Goal: Task Accomplishment & Management: Complete application form

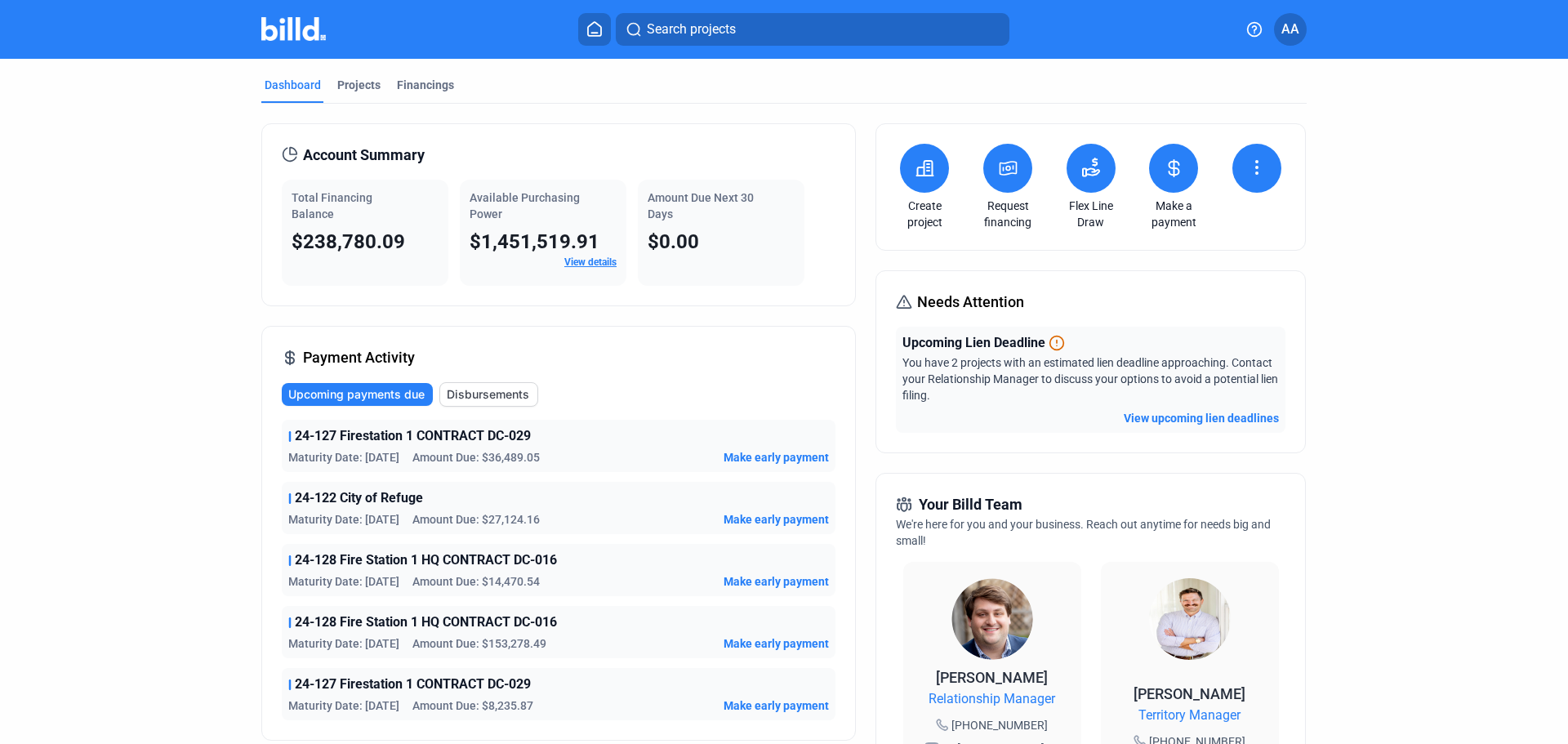
click at [1005, 172] on icon at bounding box center [1008, 167] width 21 height 20
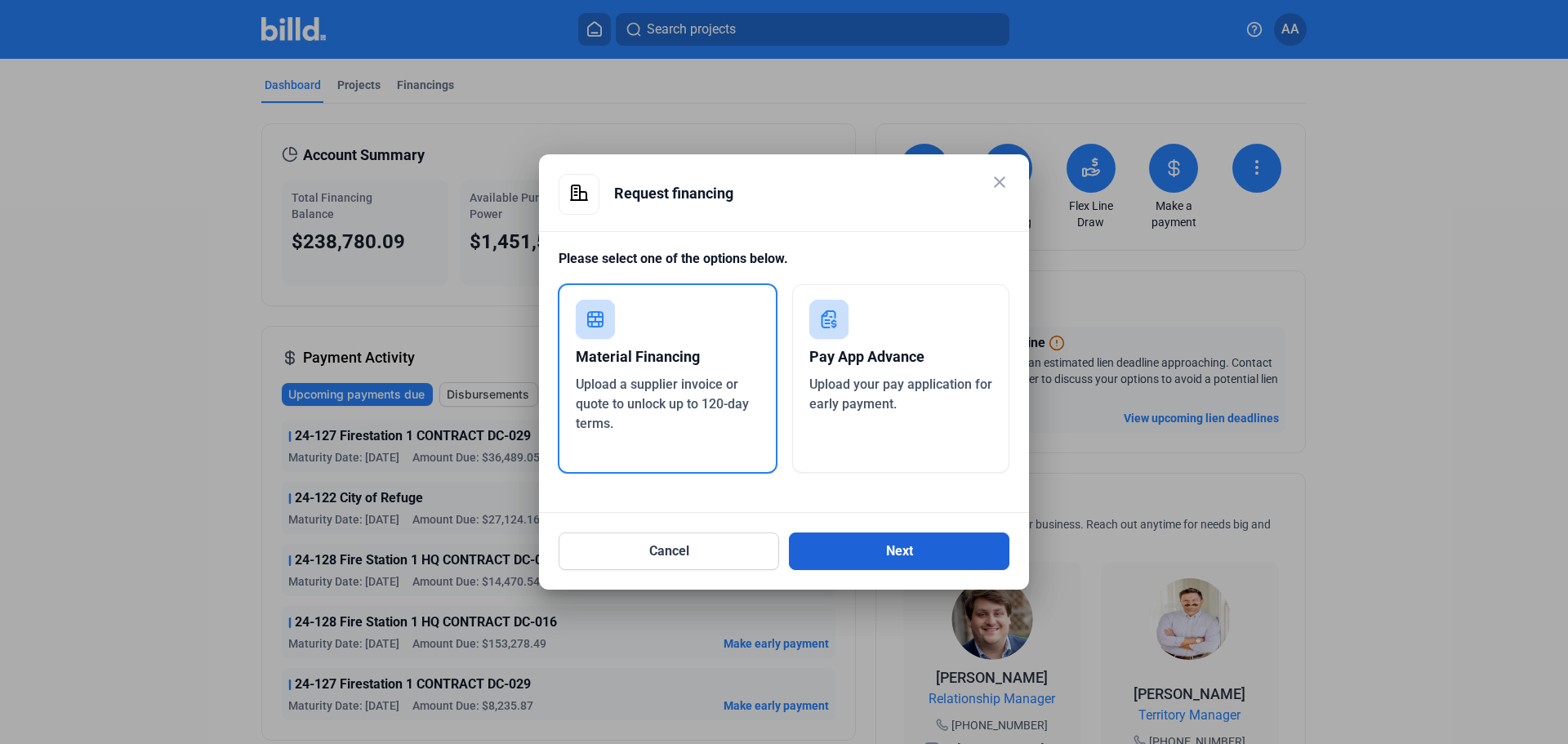
click at [921, 549] on button "Next" at bounding box center [899, 551] width 220 height 38
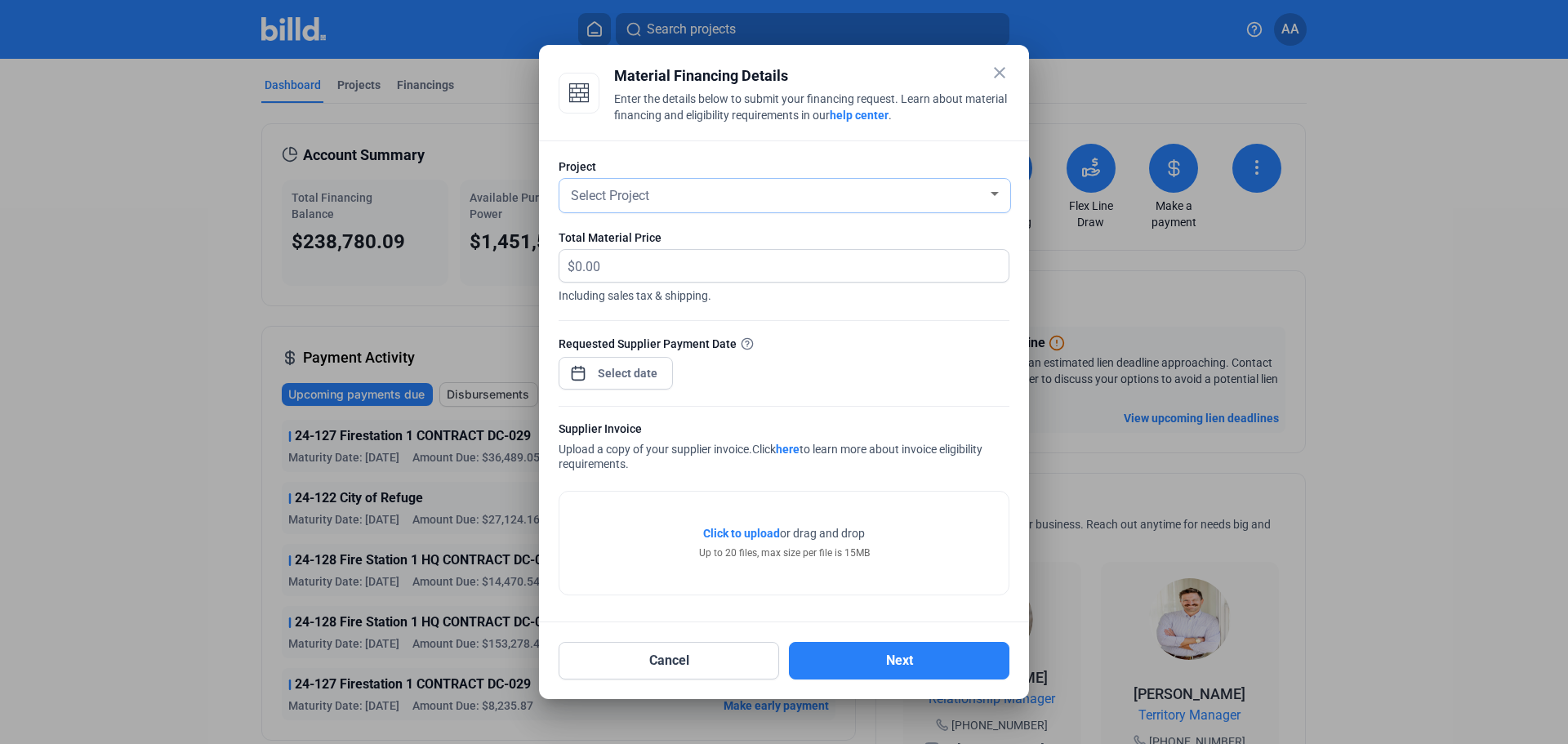
click at [644, 188] on span "Select Project" at bounding box center [610, 196] width 78 height 15
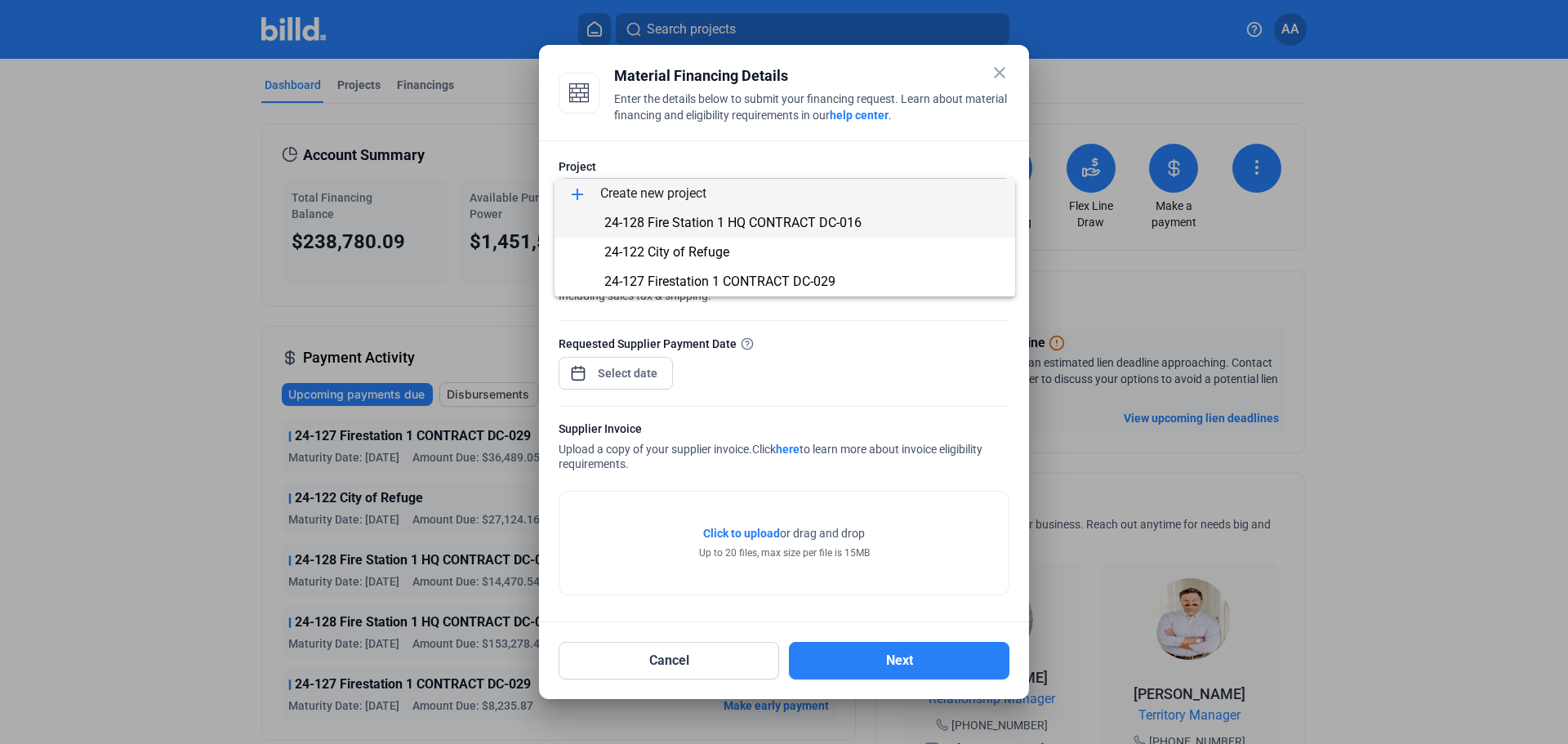
click at [652, 226] on span "24-128 Fire Station 1 HQ CONTRACT DC-016" at bounding box center [732, 222] width 257 height 15
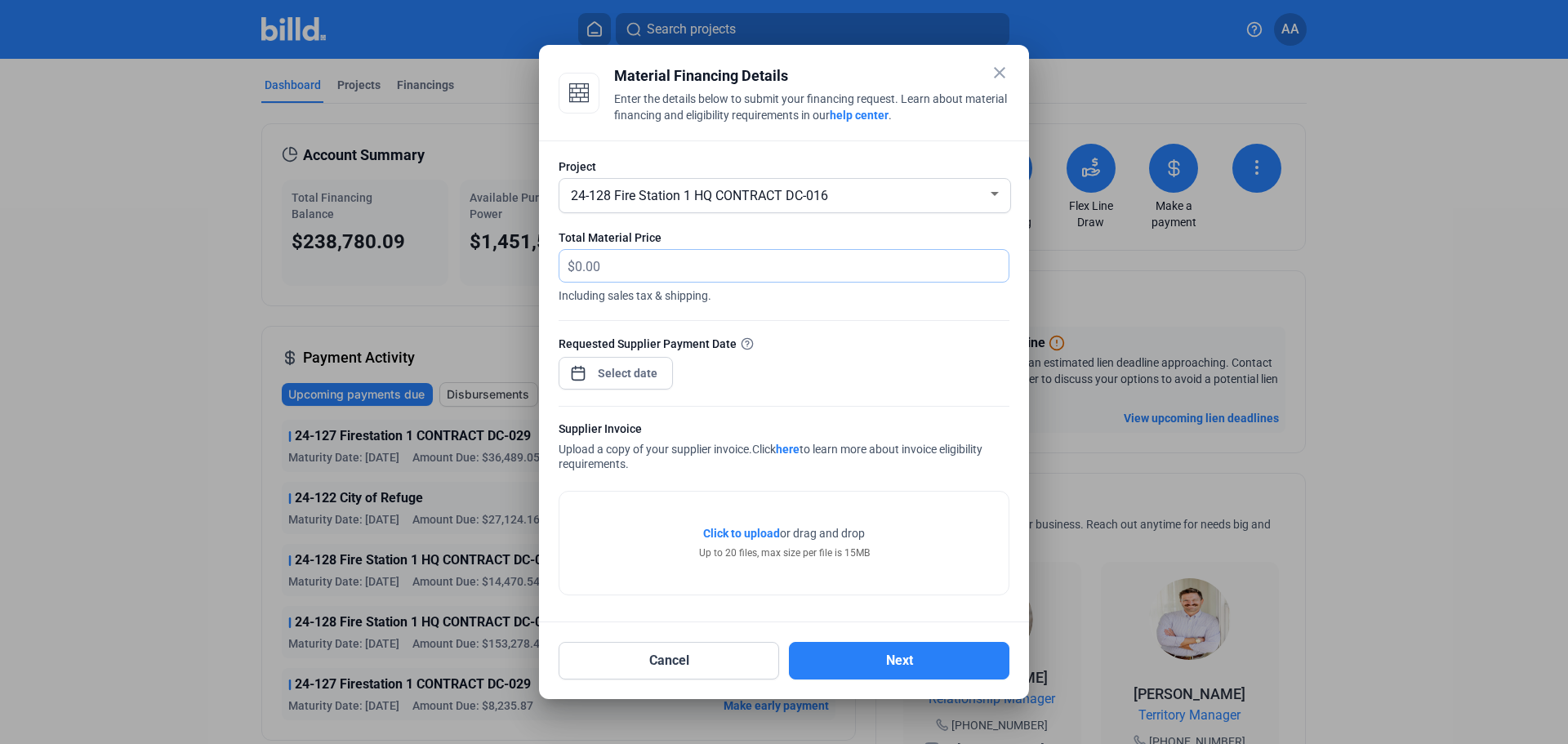
click at [633, 265] on input "text" at bounding box center [792, 266] width 434 height 32
type input "87,173.50"
click at [616, 367] on div "close Material Financing Details Enter the details below to submit your financi…" at bounding box center [784, 372] width 1568 height 744
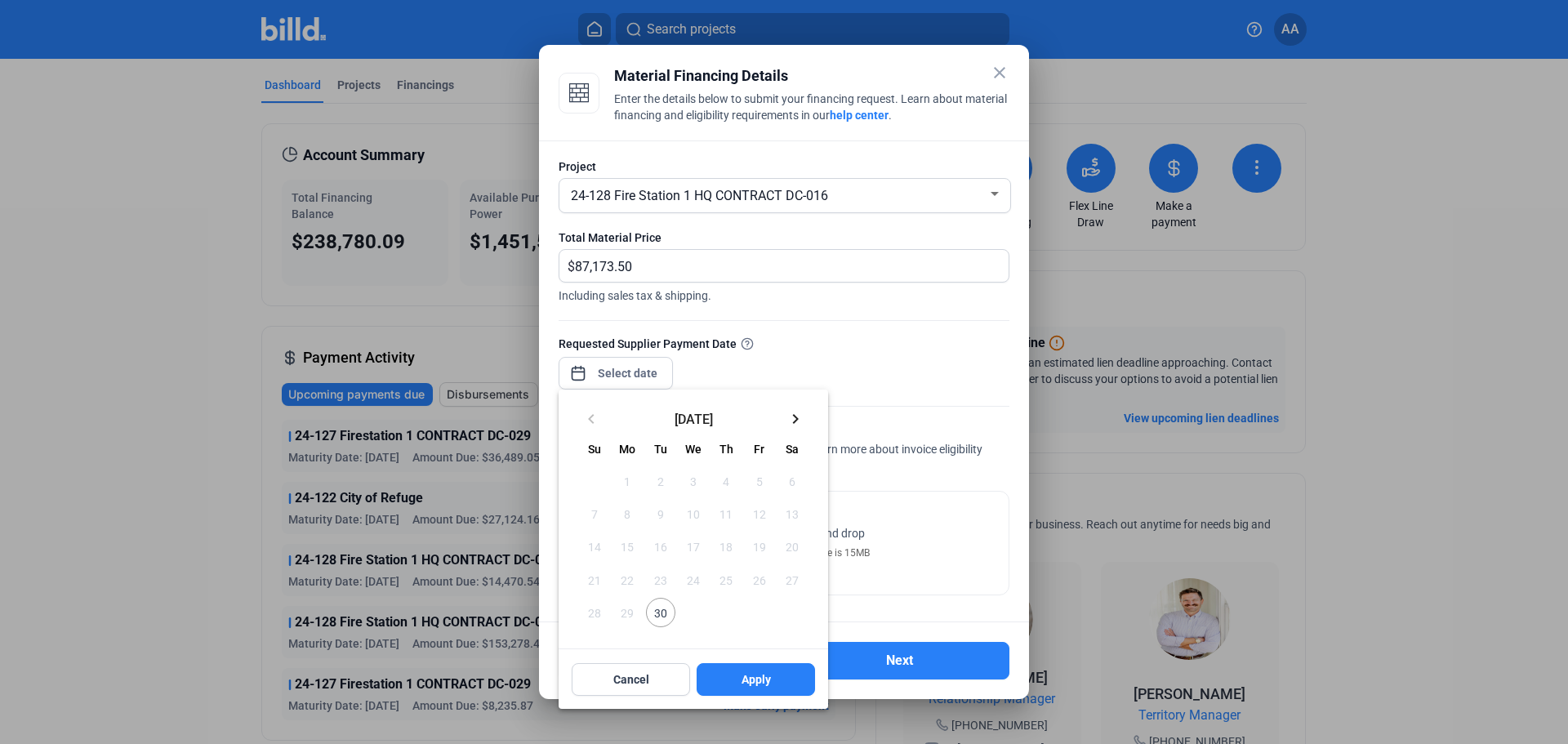
click at [659, 615] on span "30" at bounding box center [660, 611] width 29 height 29
click at [756, 682] on span "Apply" at bounding box center [756, 678] width 29 height 16
type input "[DATE]"
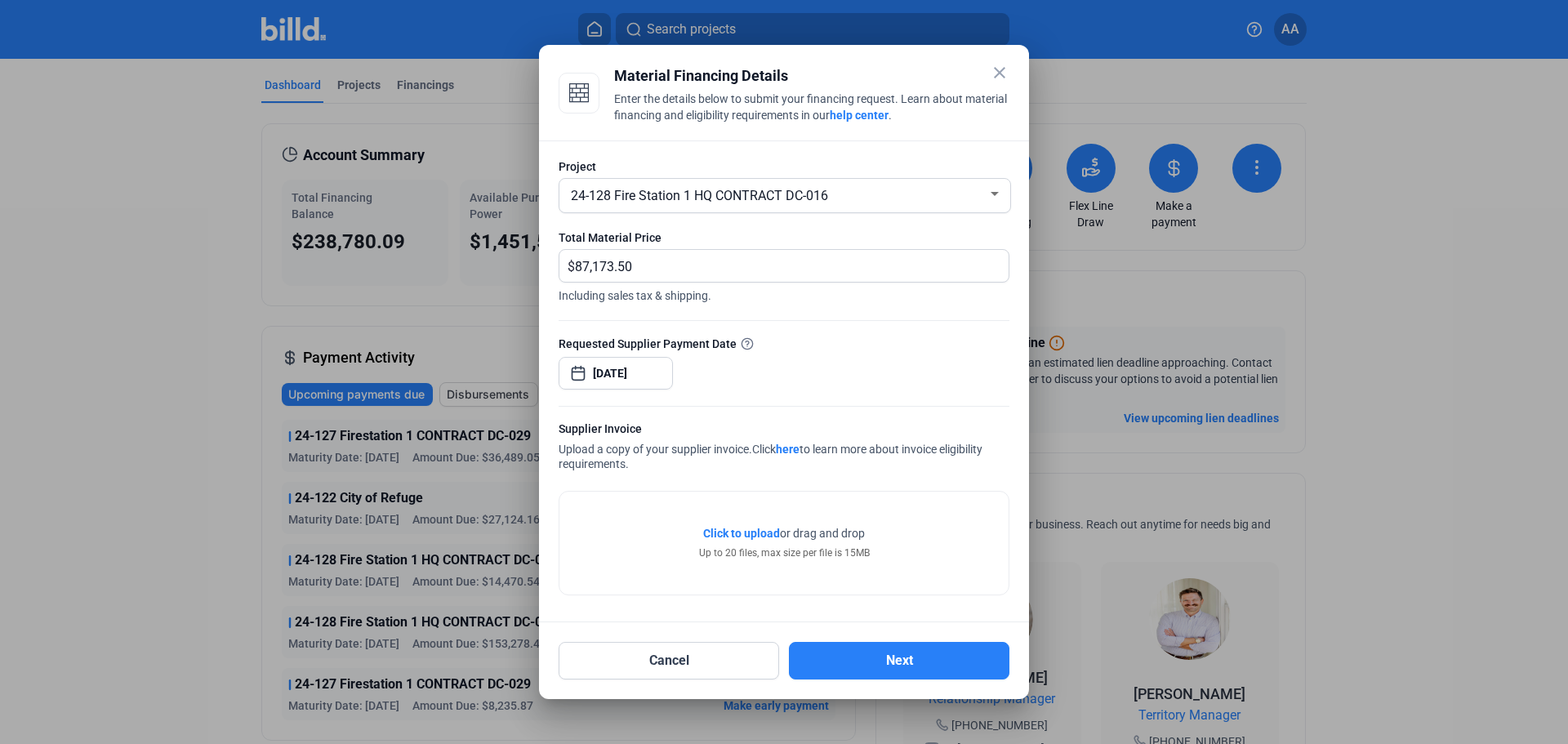
click at [760, 526] on span "Click to upload Tap to upload" at bounding box center [742, 532] width 77 height 16
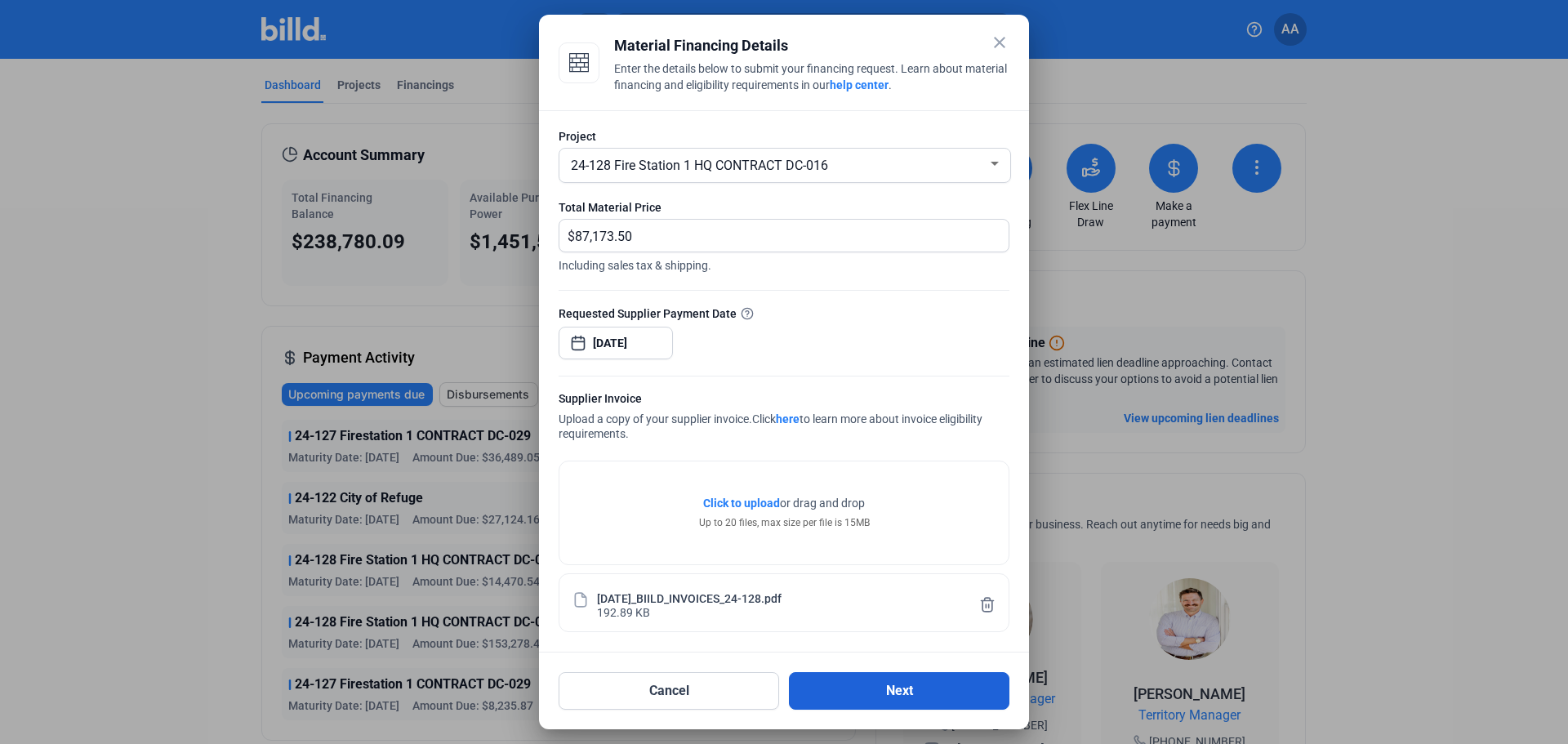
click at [887, 693] on button "Next" at bounding box center [899, 690] width 220 height 38
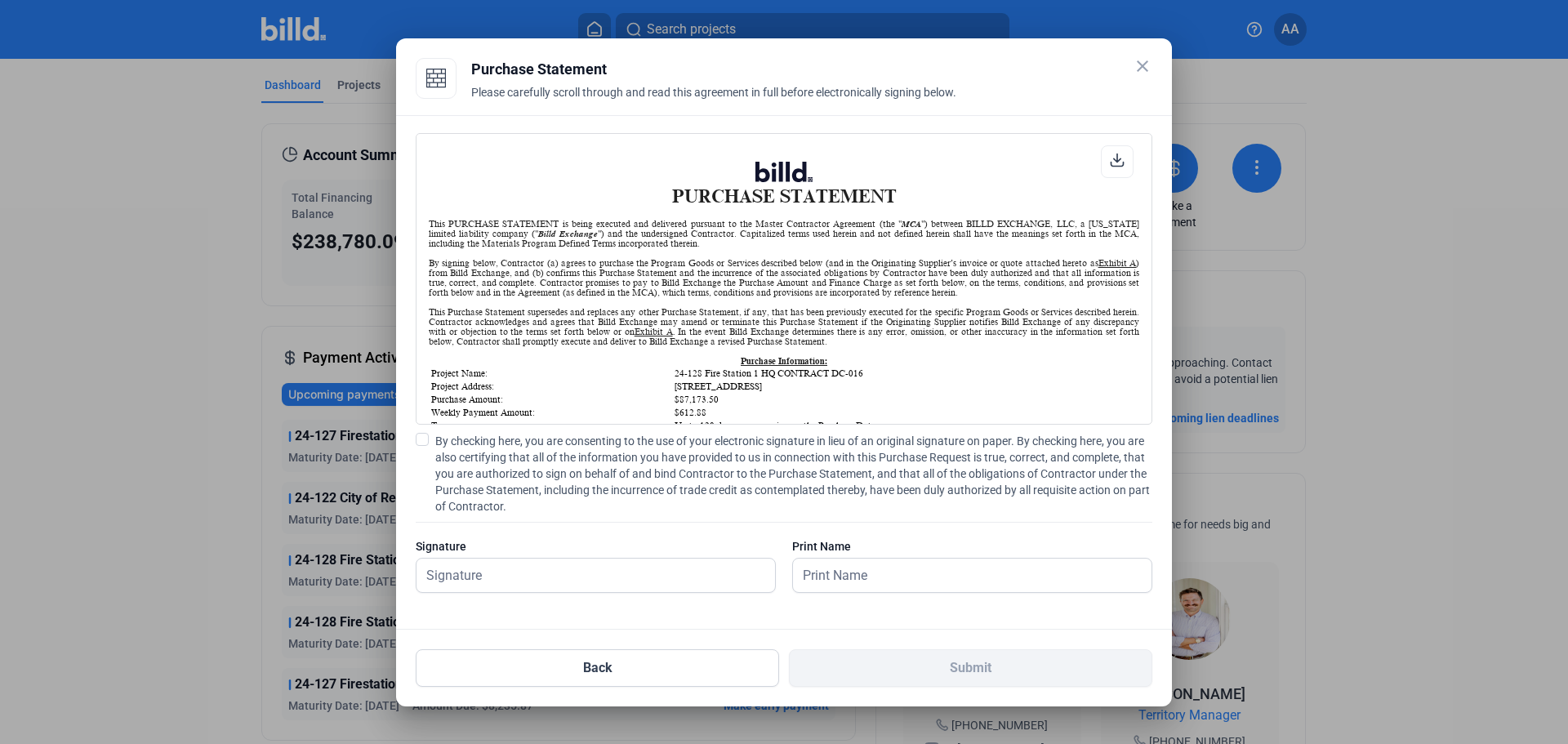
scroll to position [1, 0]
click at [653, 580] on input "text" at bounding box center [587, 576] width 341 height 34
click at [598, 578] on input "text" at bounding box center [596, 576] width 359 height 34
click at [420, 435] on span at bounding box center [423, 439] width 13 height 13
click at [0, 0] on input "By checking here, you are consenting to the use of your electronic signature in…" at bounding box center [0, 0] width 0 height 0
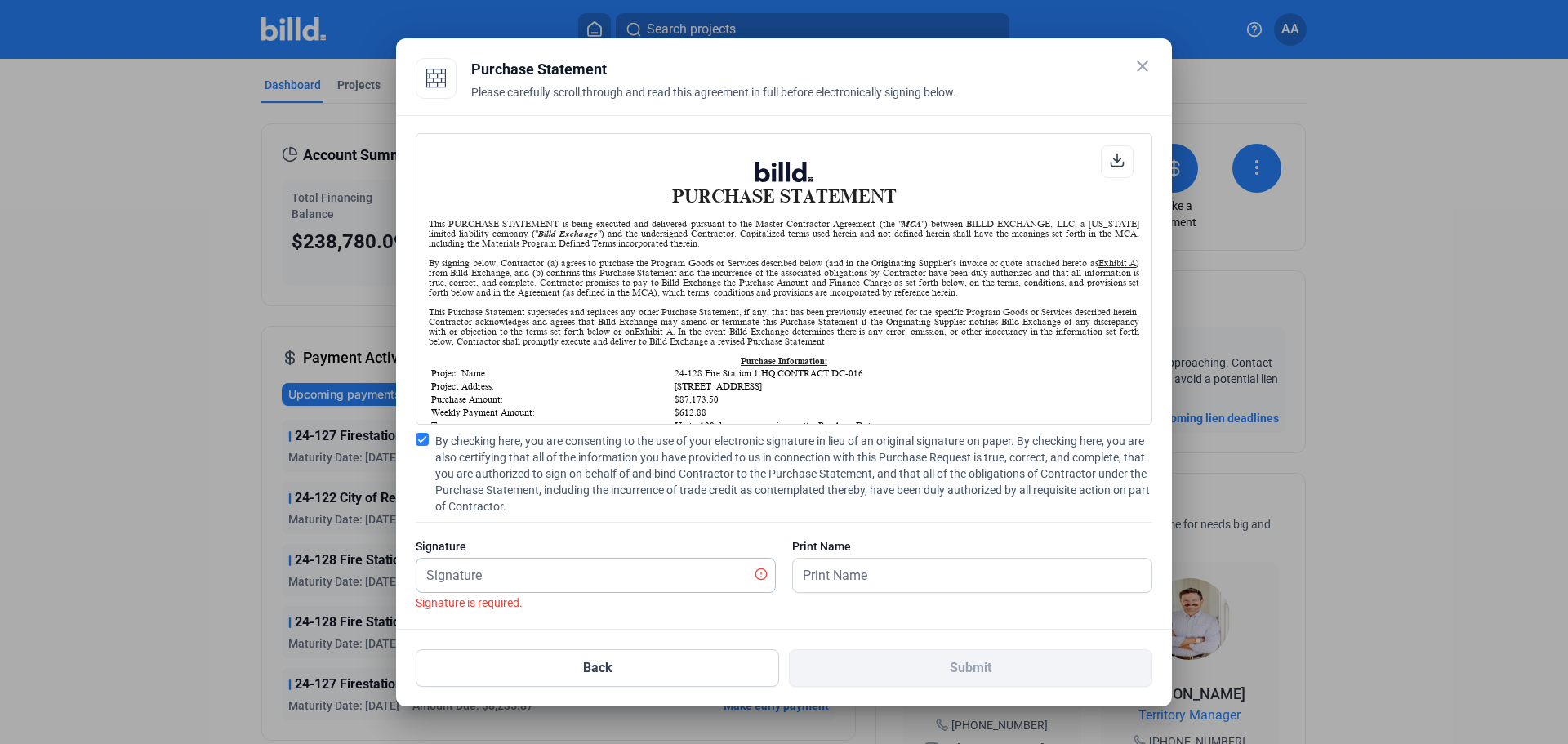
click at [459, 564] on input "text" at bounding box center [587, 576] width 341 height 34
type input "[PERSON_NAME]"
click at [842, 577] on input "text" at bounding box center [972, 576] width 359 height 34
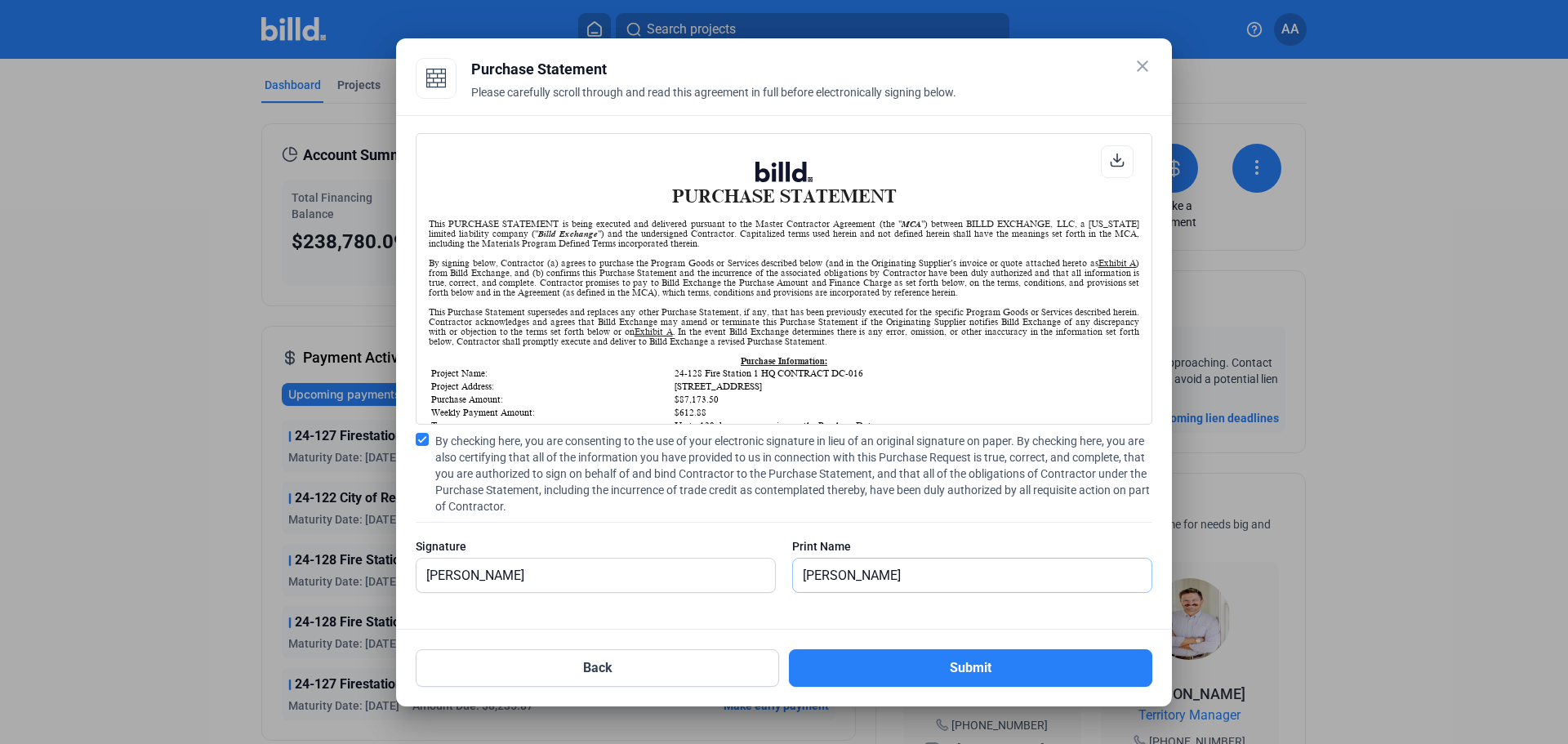
type input "[PERSON_NAME]"
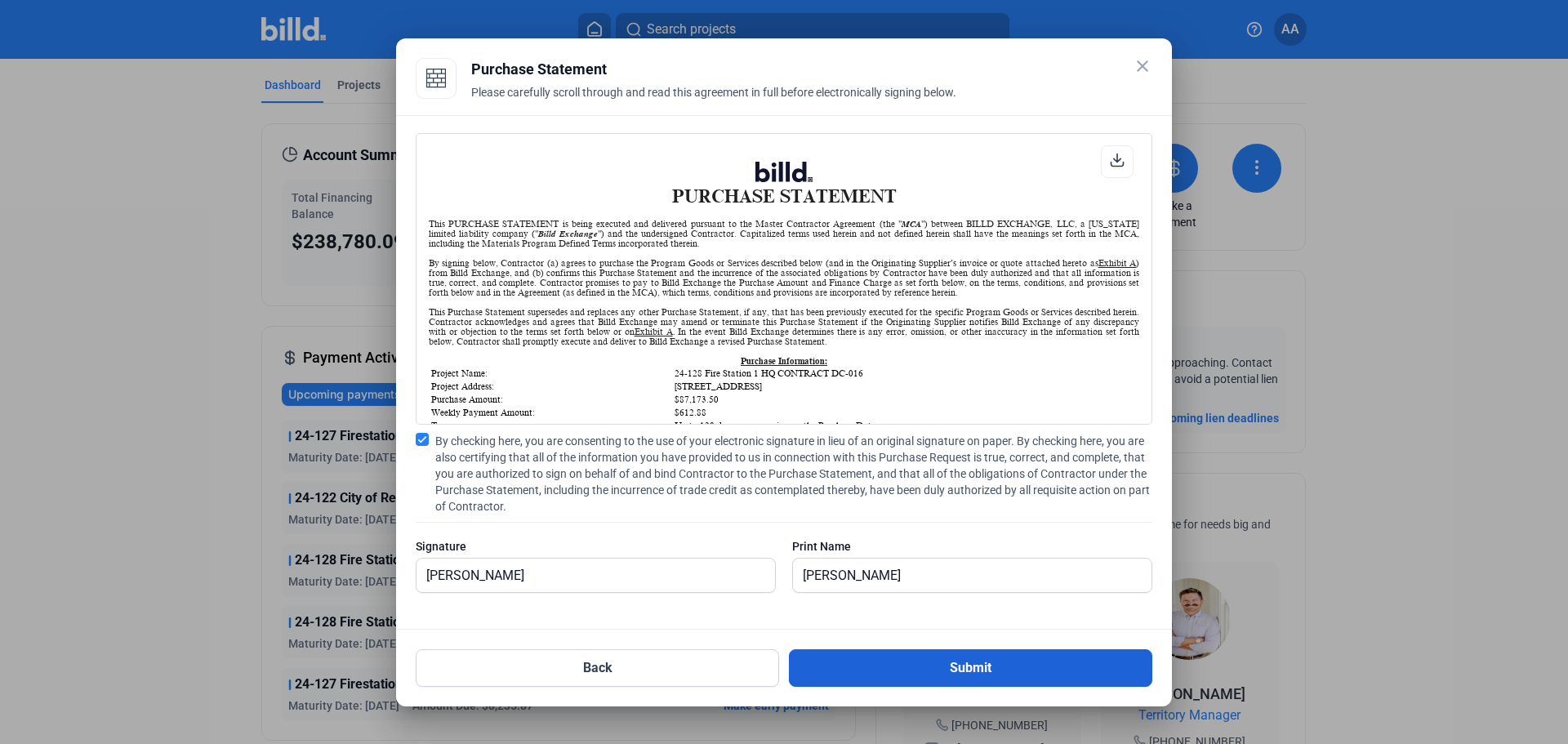
click at [938, 663] on button "Submit" at bounding box center [970, 668] width 363 height 38
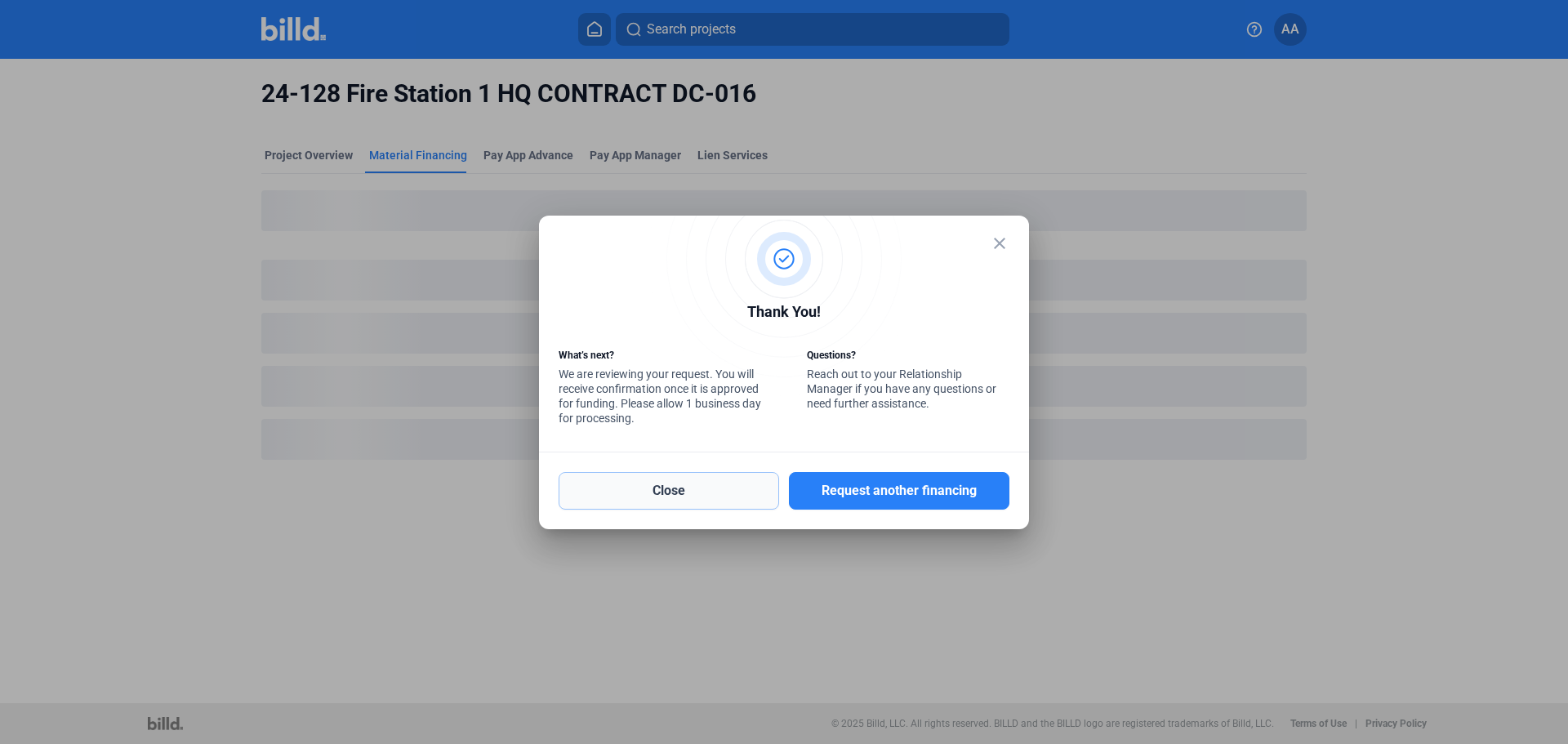
click at [719, 491] on button "Close" at bounding box center [669, 491] width 220 height 38
